Goal: Information Seeking & Learning: Learn about a topic

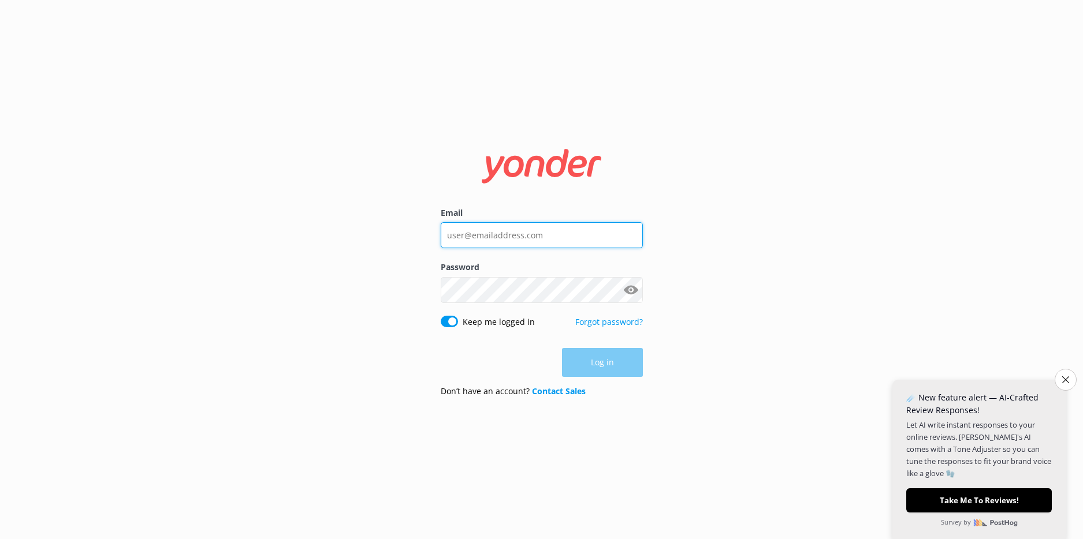
type input "[EMAIL_ADDRESS][DOMAIN_NAME]"
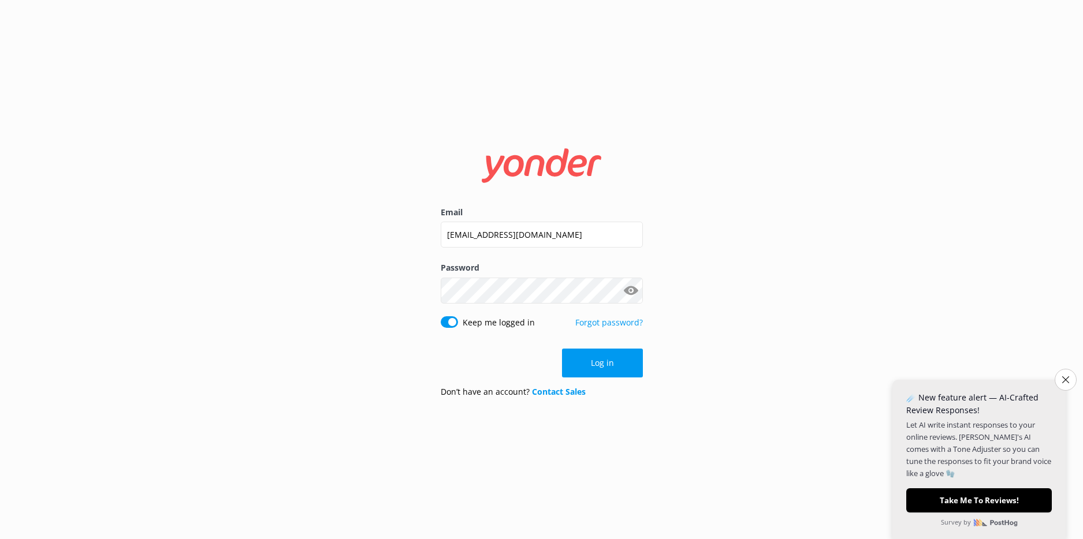
click at [599, 361] on div "Log in" at bounding box center [542, 363] width 202 height 29
click at [599, 361] on button "Log in" at bounding box center [602, 363] width 81 height 29
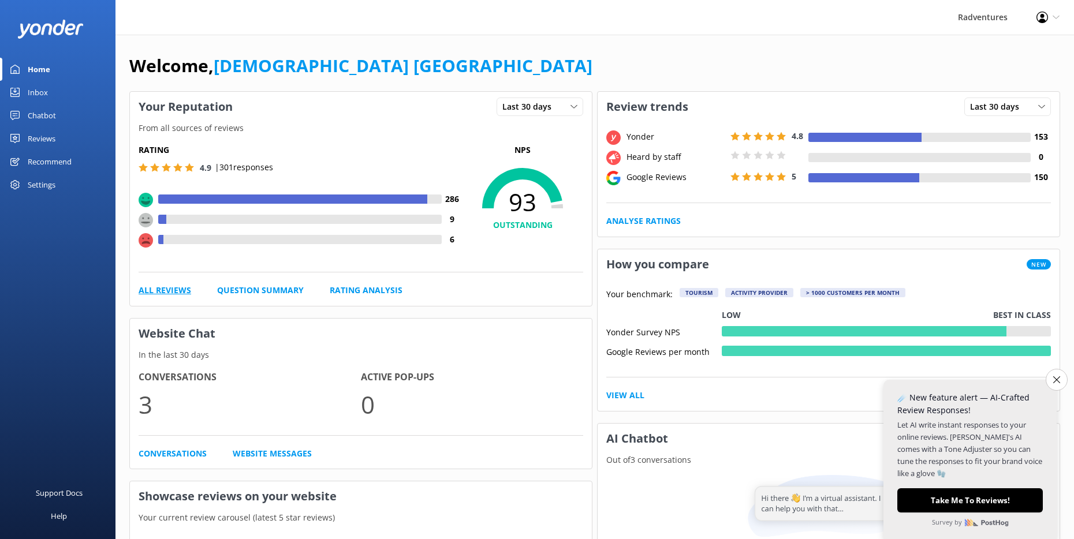
click at [180, 289] on link "All Reviews" at bounding box center [165, 290] width 53 height 13
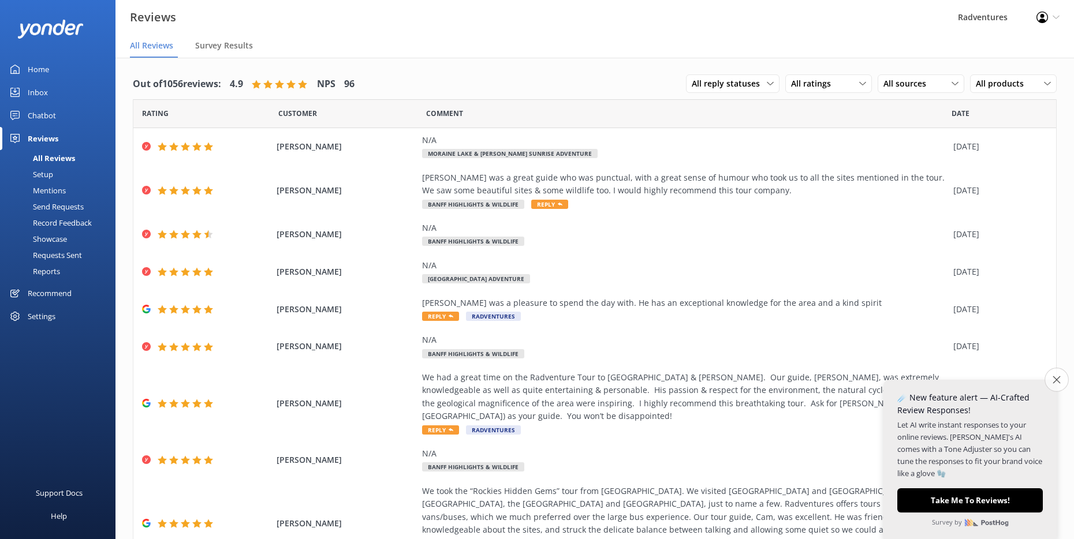
click at [1054, 376] on icon "Close survey" at bounding box center [1057, 380] width 8 height 8
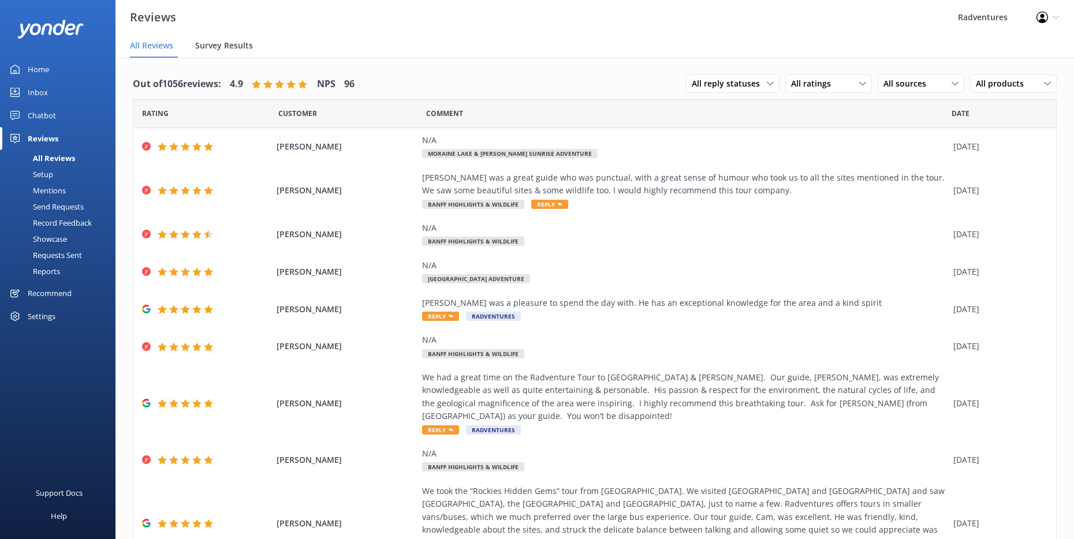
click at [220, 54] on div "Survey Results" at bounding box center [226, 46] width 62 height 23
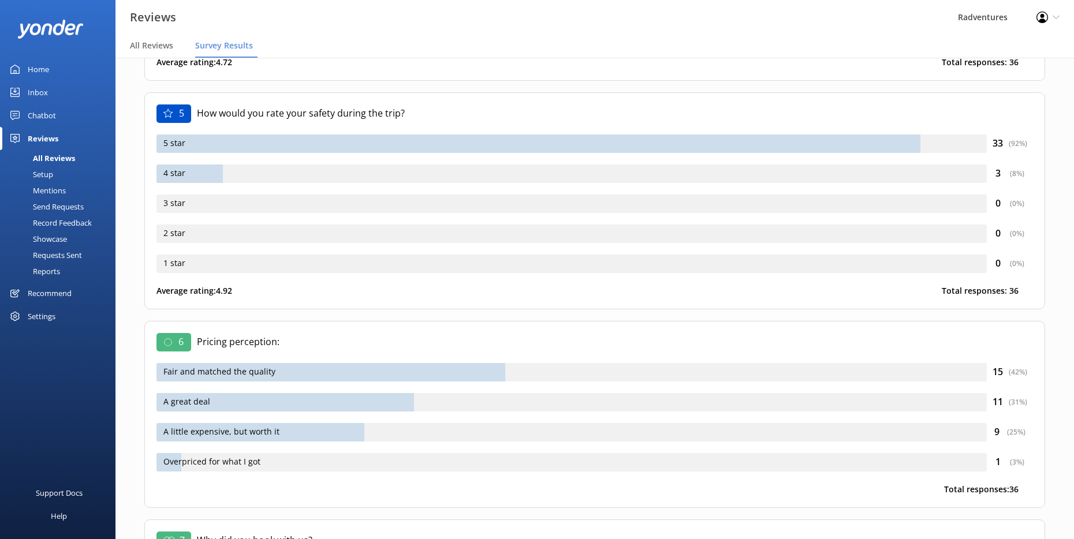
scroll to position [178, 0]
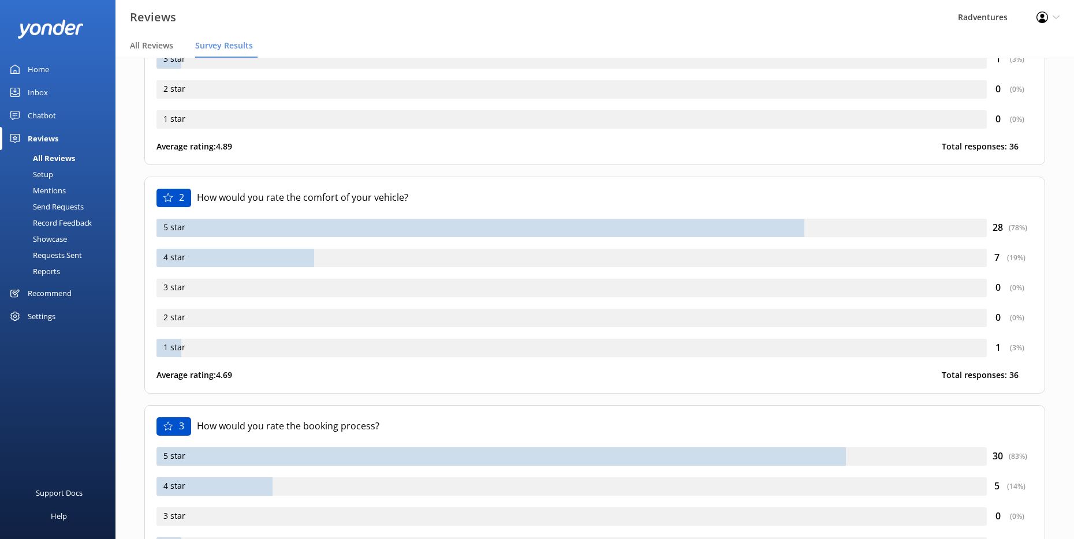
click at [50, 70] on link "Home" at bounding box center [57, 69] width 115 height 23
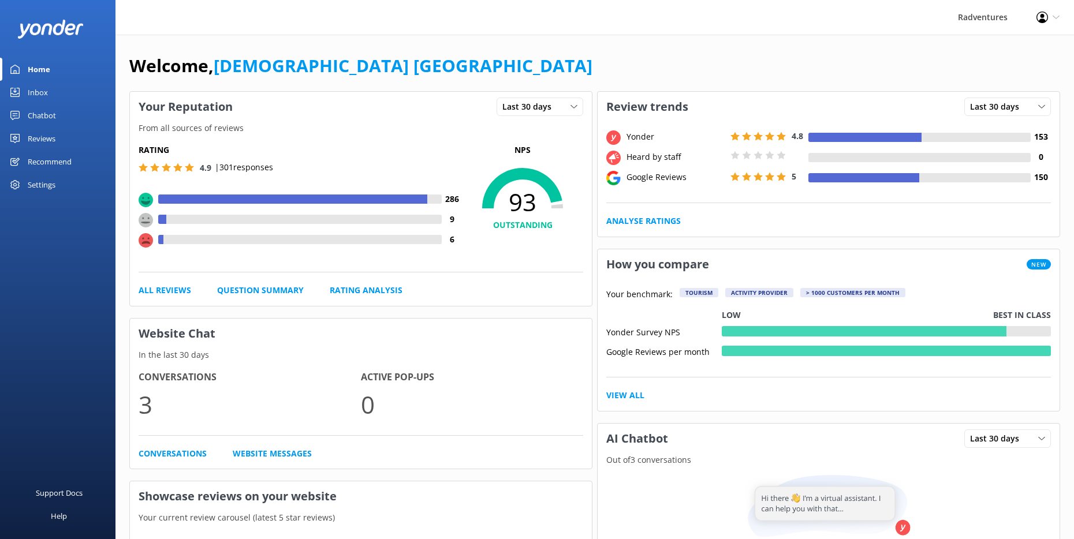
click at [53, 140] on div "Reviews" at bounding box center [42, 138] width 28 height 23
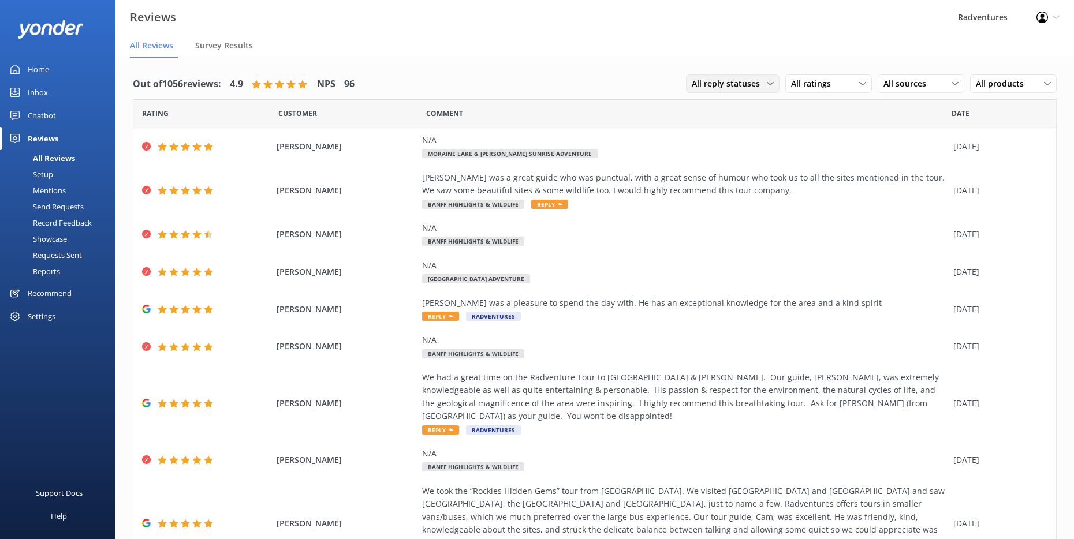
click at [765, 92] on div "All reply statuses All reply statuses Needs a reply Does not need reply" at bounding box center [733, 83] width 94 height 18
click at [756, 109] on link "All reply statuses" at bounding box center [737, 107] width 103 height 23
click at [252, 48] on span "Survey Results" at bounding box center [224, 46] width 58 height 12
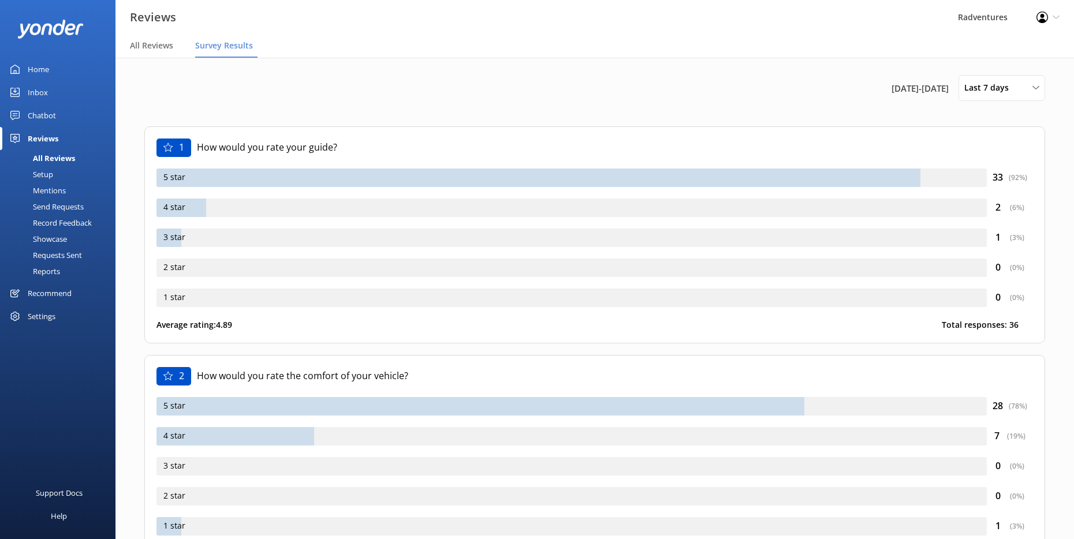
click at [44, 69] on div "Home" at bounding box center [38, 69] width 21 height 23
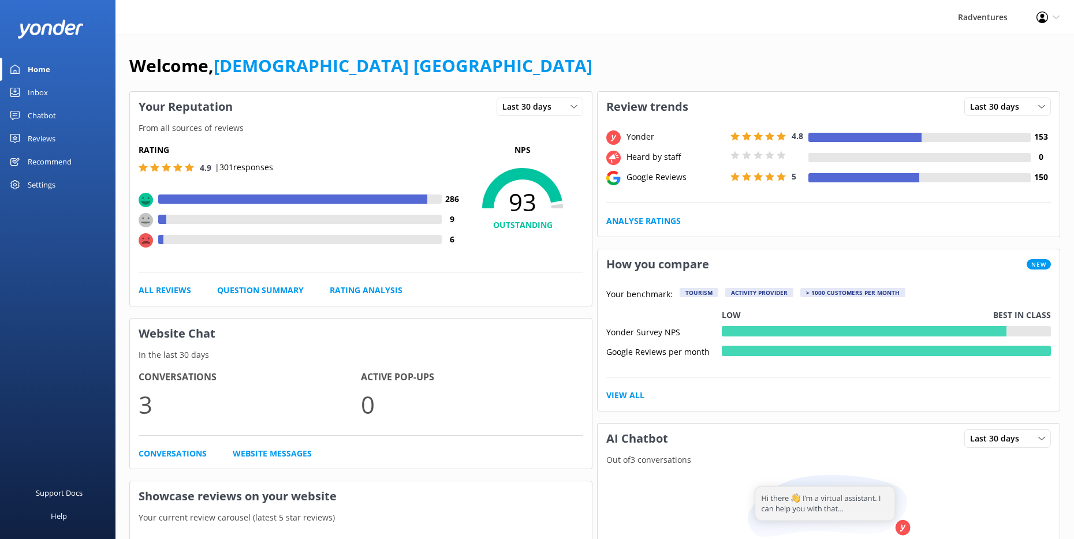
click at [644, 135] on div "Yonder" at bounding box center [676, 136] width 104 height 13
click at [625, 227] on link "Analyse Ratings" at bounding box center [643, 221] width 74 height 13
